Goal: Navigation & Orientation: Find specific page/section

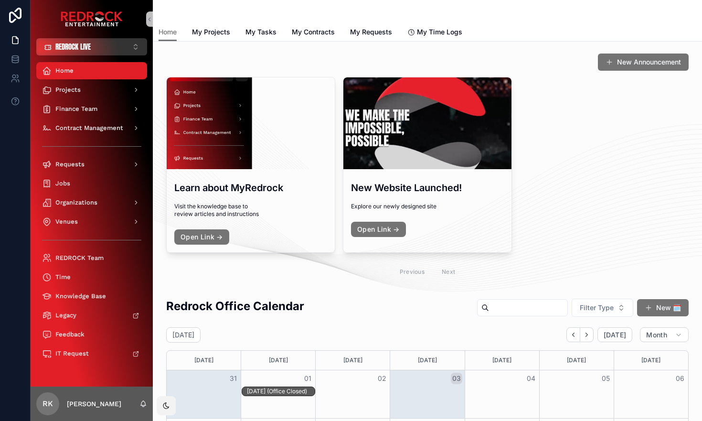
click at [108, 47] on button "REDROCK LIVE ⌥ 1" at bounding box center [91, 46] width 111 height 17
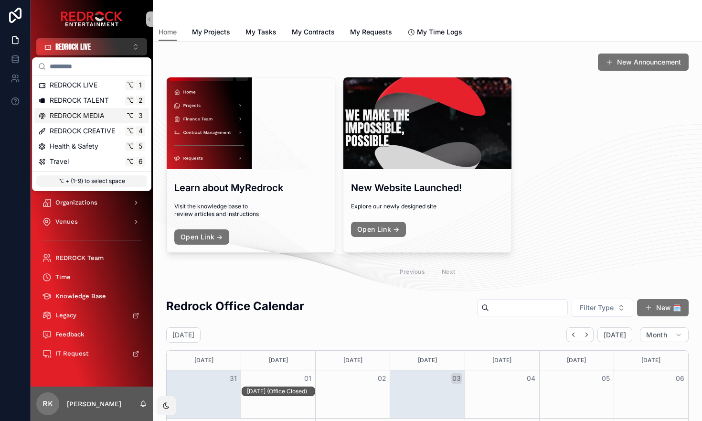
click at [138, 48] on button "REDROCK LIVE ⌥ 1" at bounding box center [91, 46] width 111 height 17
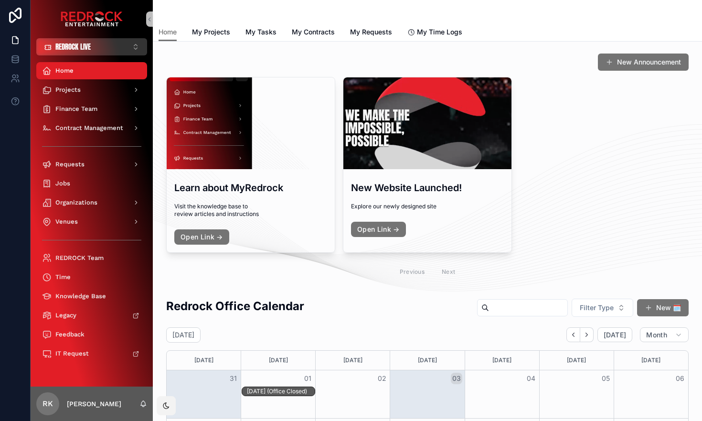
click at [136, 48] on button "REDROCK LIVE ⌥ 1" at bounding box center [91, 46] width 111 height 17
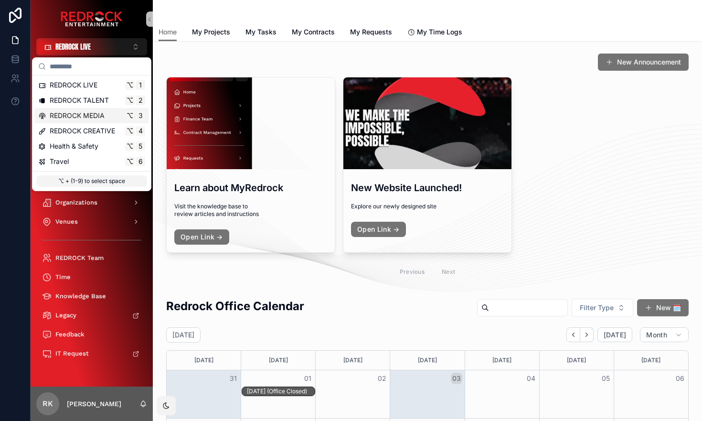
click at [98, 117] on span "REDROCK MEDIA" at bounding box center [77, 116] width 55 height 10
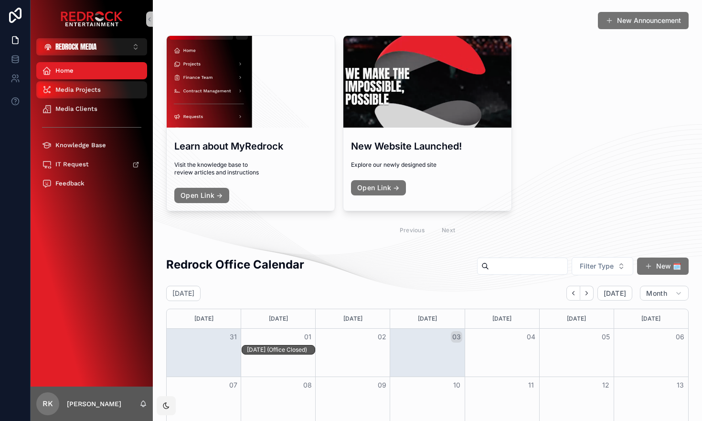
click at [75, 90] on span "Media Projects" at bounding box center [77, 90] width 45 height 8
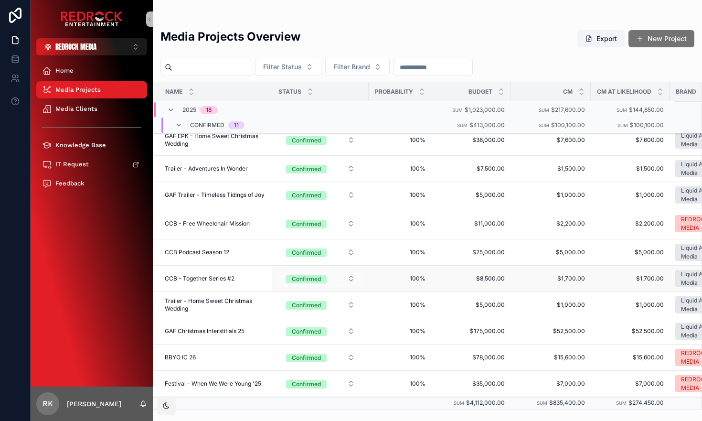
scroll to position [157, 0]
